Goal: Task Accomplishment & Management: Manage account settings

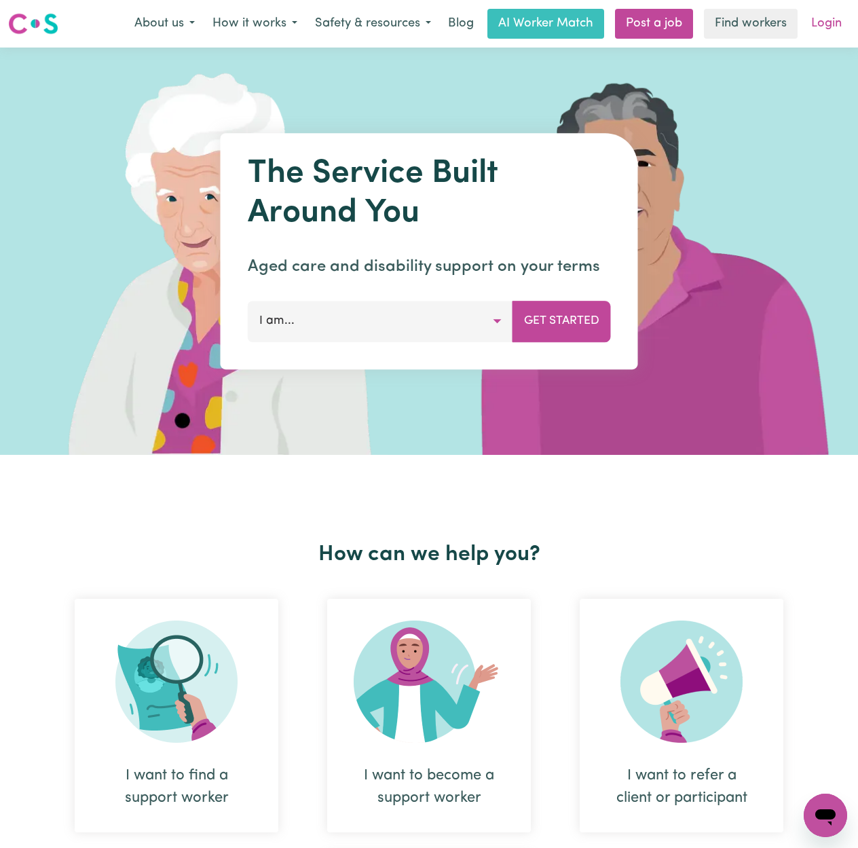
click at [842, 31] on link "Login" at bounding box center [826, 24] width 47 height 30
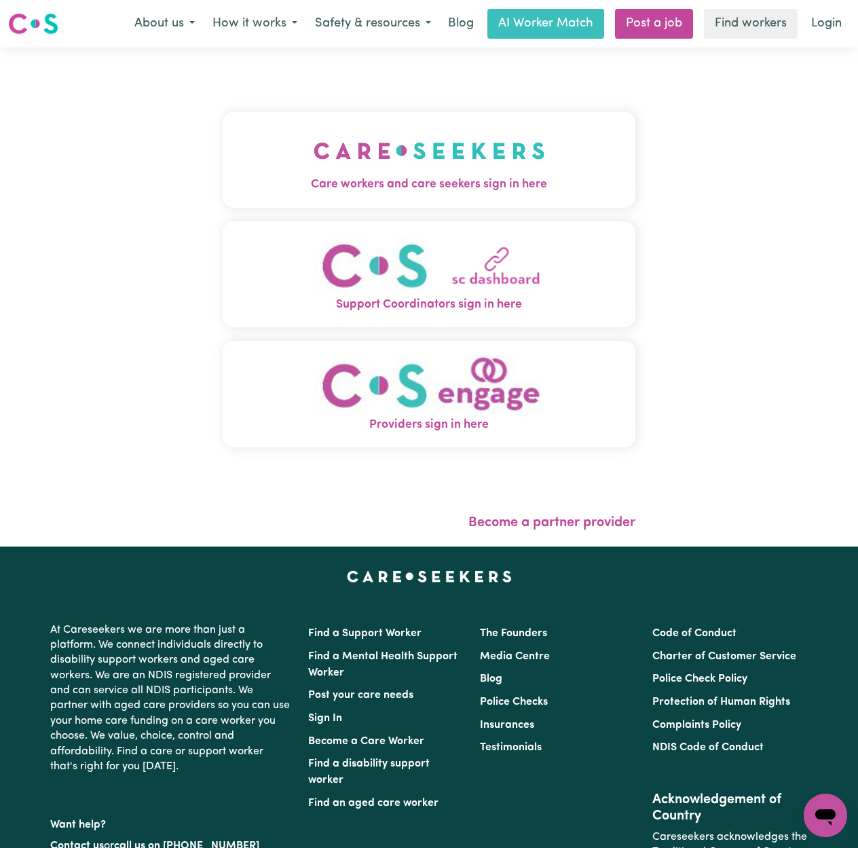
click at [314, 143] on img "Care workers and care seekers sign in here" at bounding box center [430, 151] width 232 height 50
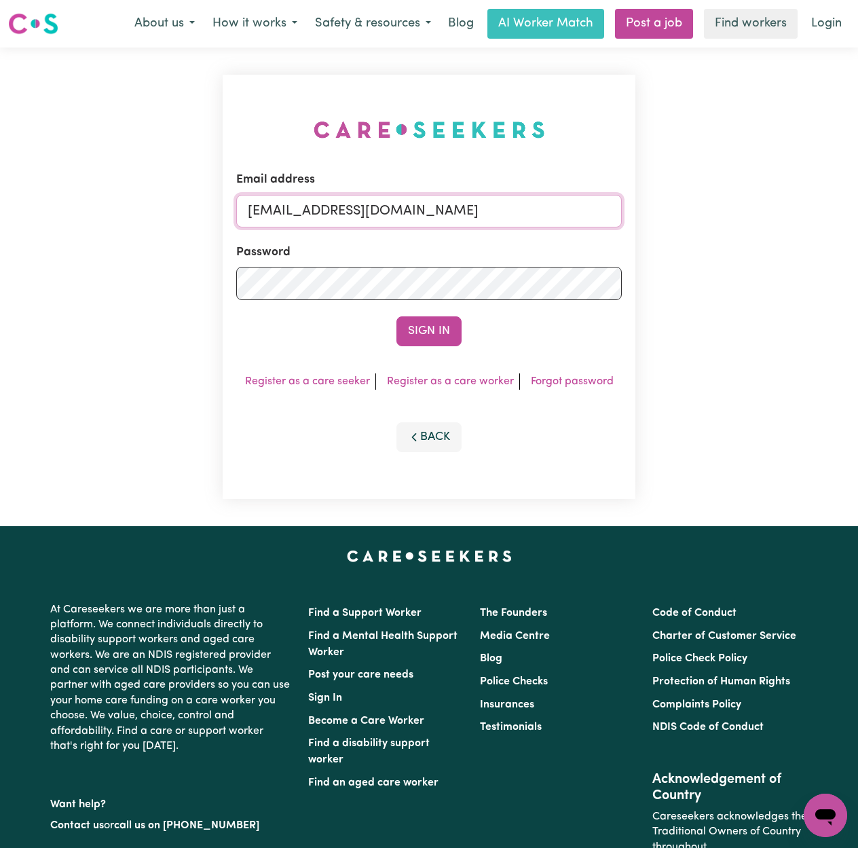
click at [299, 210] on input "[EMAIL_ADDRESS][DOMAIN_NAME]" at bounding box center [429, 211] width 386 height 33
drag, startPoint x: 316, startPoint y: 210, endPoint x: 618, endPoint y: 206, distance: 301.5
click at [618, 206] on input "Superuser~[EMAIL_ADDRESS][DOMAIN_NAME]" at bounding box center [429, 211] width 386 height 33
type input "[EMAIL_ADDRESS][DOMAIN_NAME]"
click at [397, 316] on button "Sign In" at bounding box center [429, 331] width 65 height 30
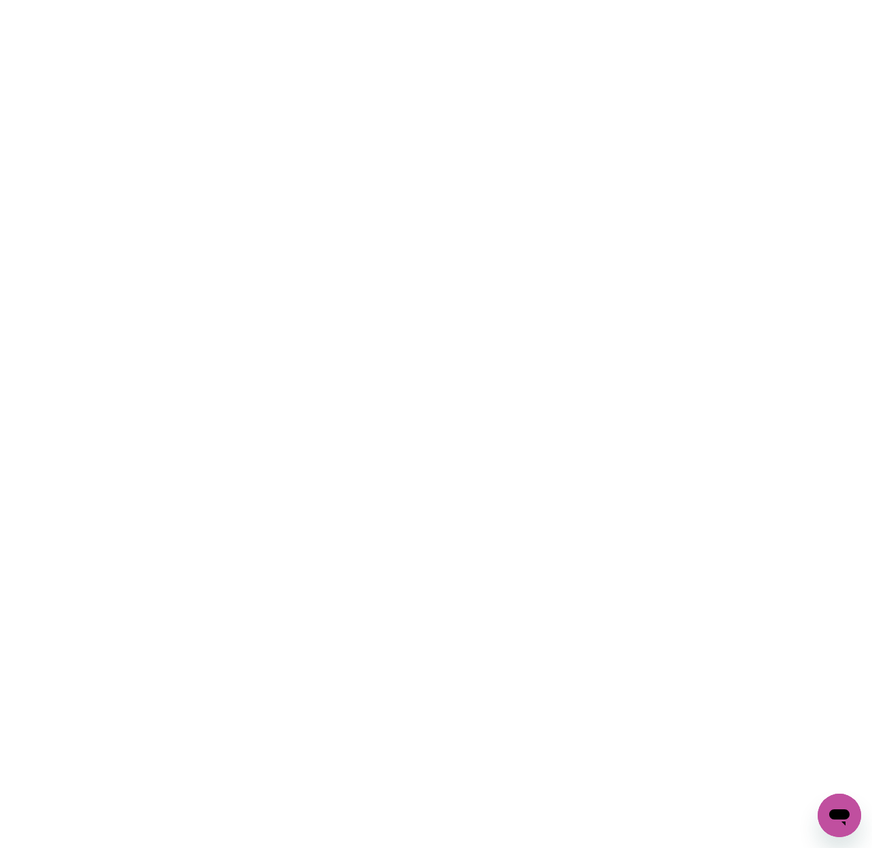
click at [224, 0] on html at bounding box center [436, 0] width 872 height 0
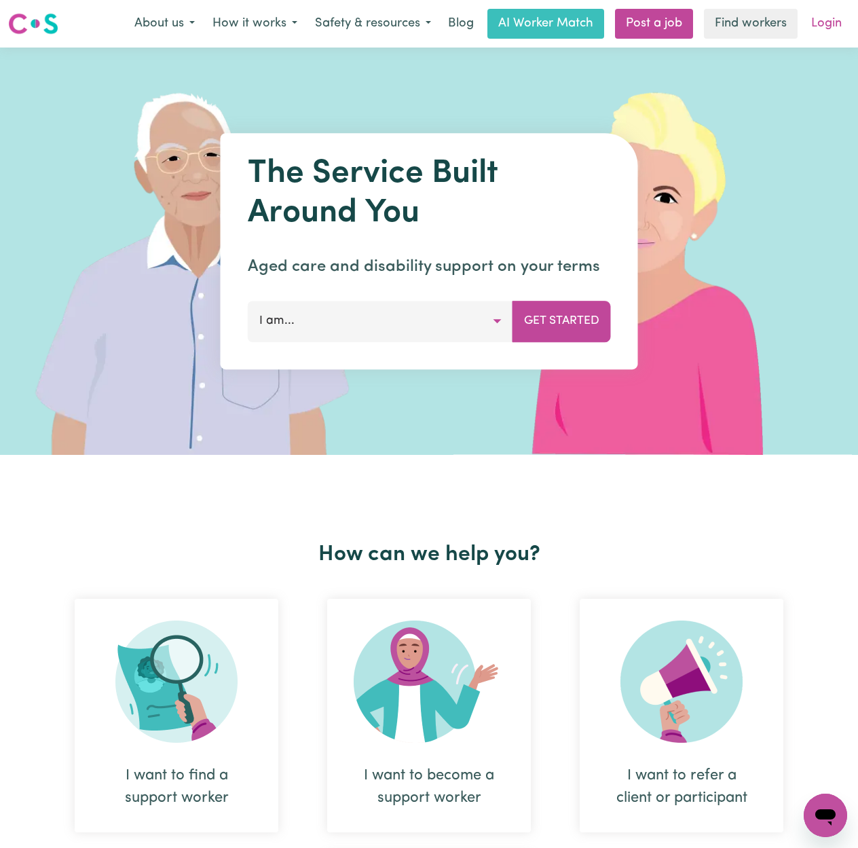
click at [816, 17] on link "Login" at bounding box center [826, 24] width 47 height 30
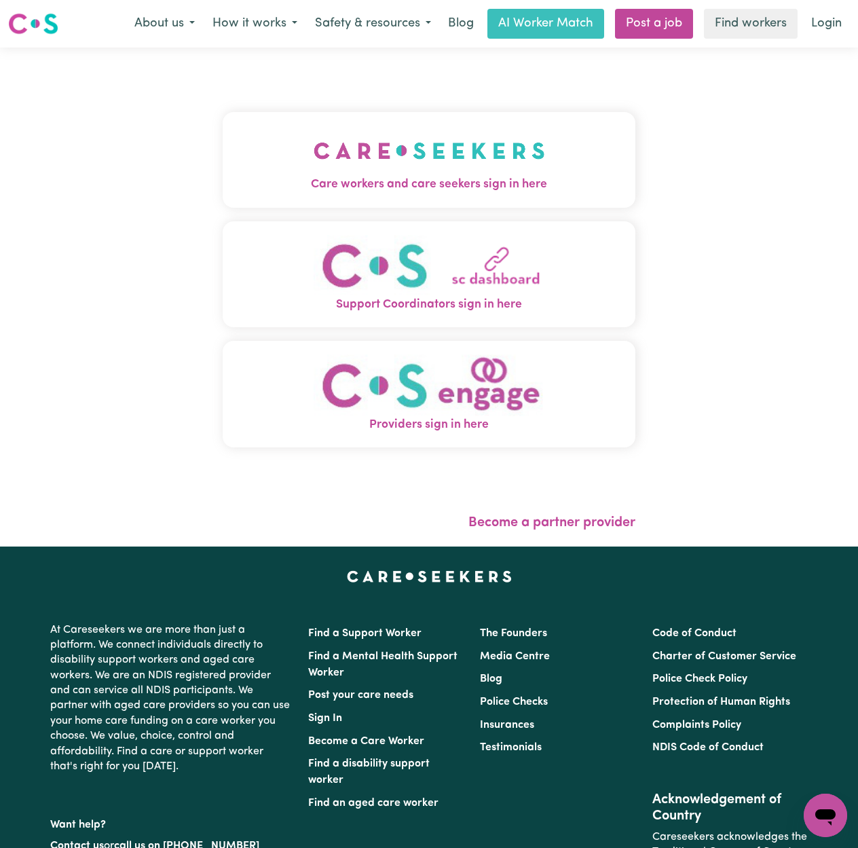
click at [386, 151] on img "Care workers and care seekers sign in here" at bounding box center [430, 151] width 232 height 50
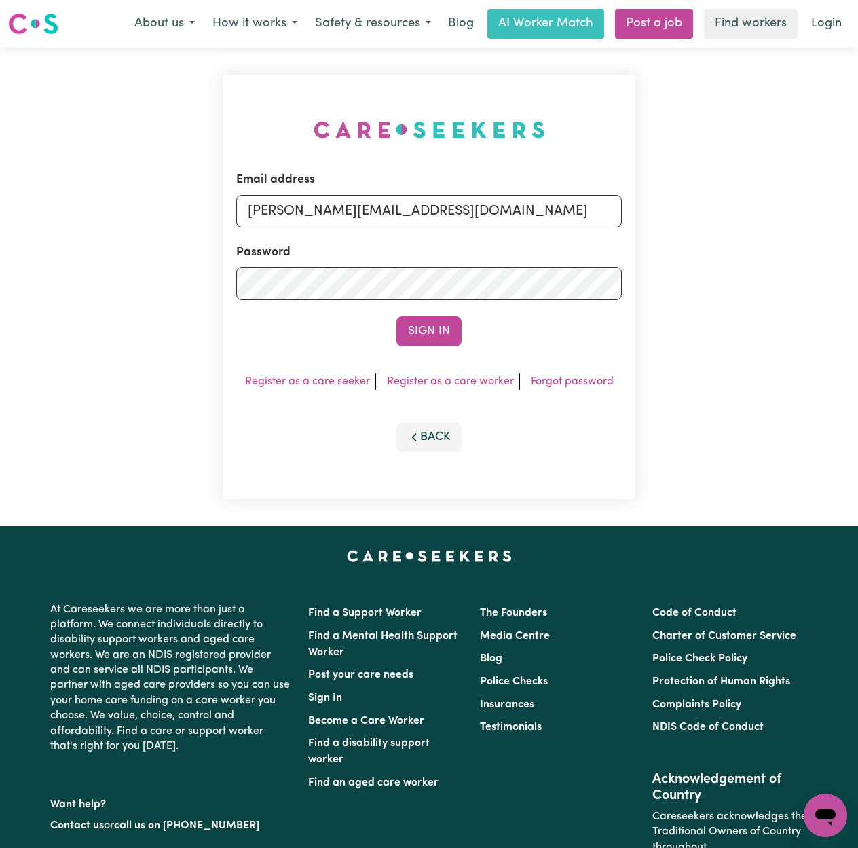
click at [308, 232] on form "Email address toni@careseekers.com.au Password Sign In" at bounding box center [429, 258] width 386 height 175
click at [310, 221] on input "toni@careseekers.com.au" at bounding box center [429, 211] width 386 height 33
type input "[EMAIL_ADDRESS][DOMAIN_NAME]"
click at [433, 335] on button "Sign In" at bounding box center [429, 331] width 65 height 30
